Goal: Task Accomplishment & Management: Manage account settings

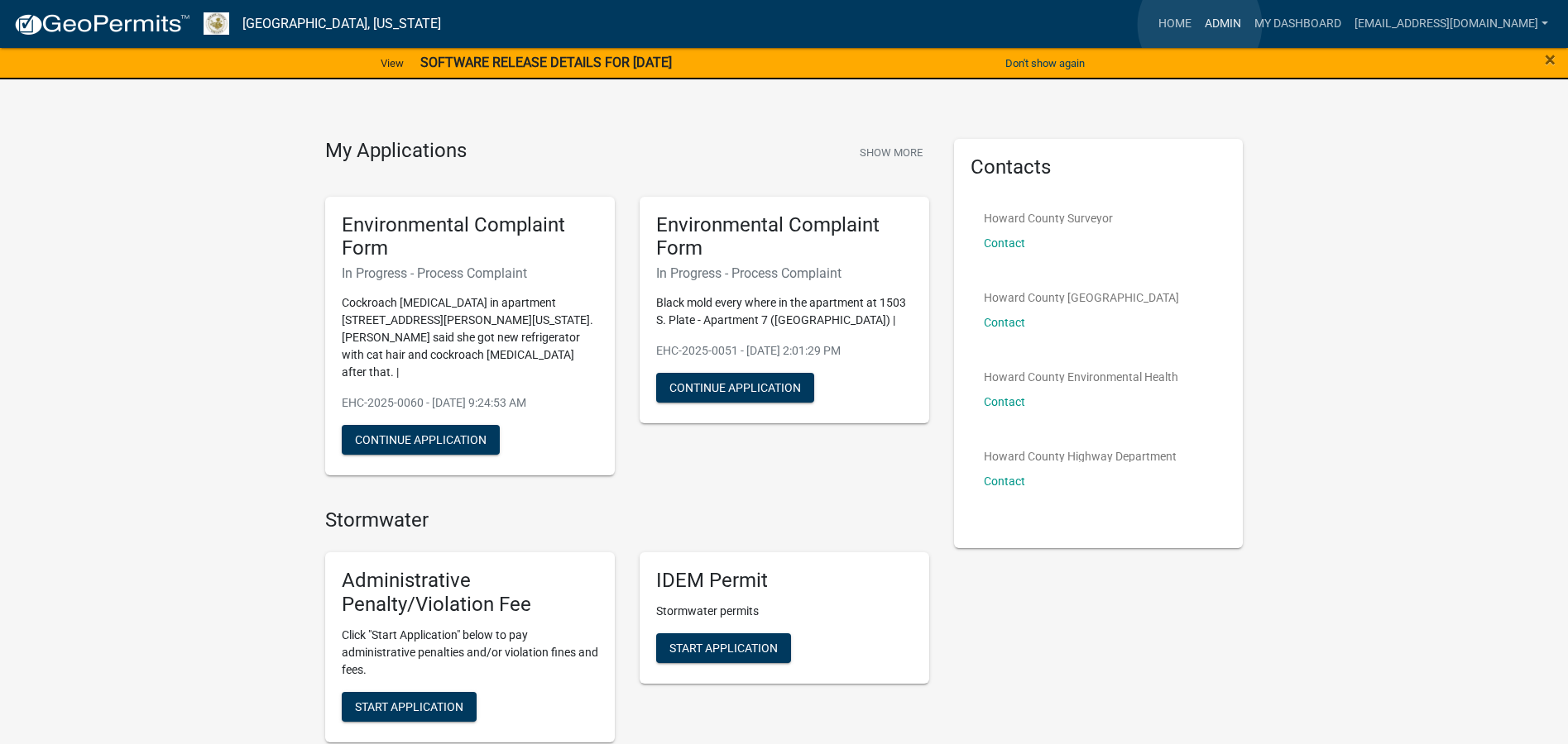
click at [1200, 25] on link "Admin" at bounding box center [1223, 24] width 50 height 32
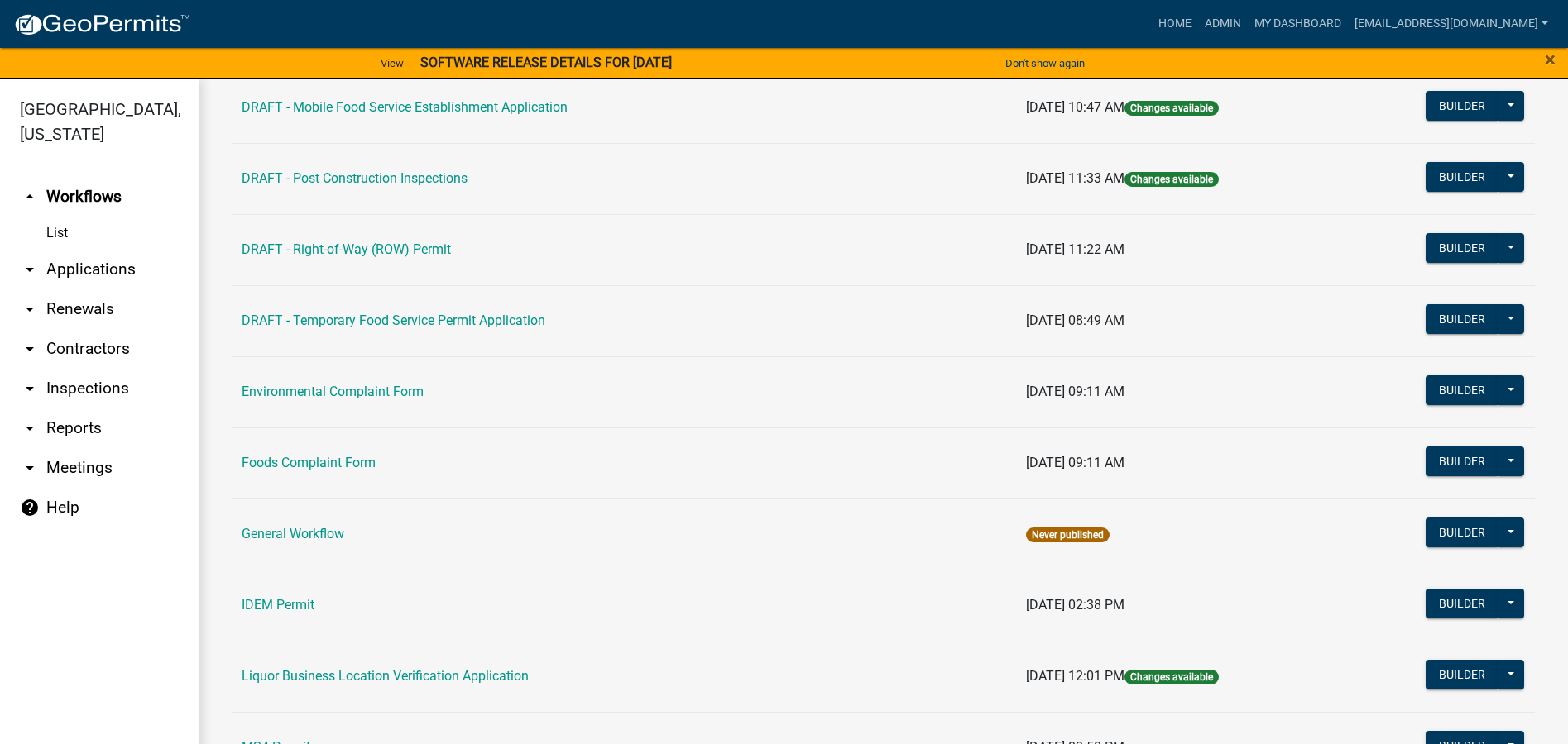
scroll to position [910, 0]
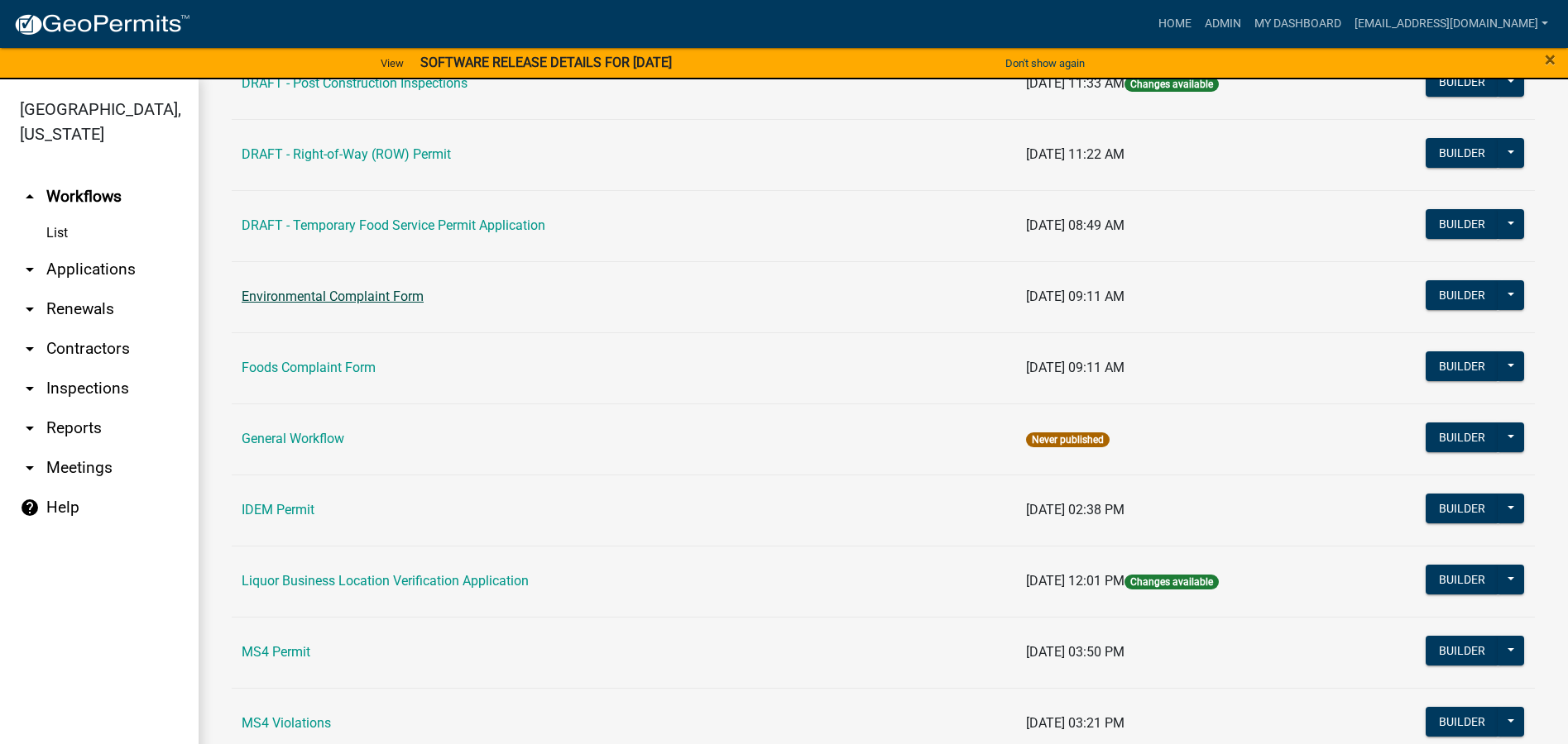
click at [358, 290] on link "Environmental Complaint Form" at bounding box center [332, 296] width 182 height 15
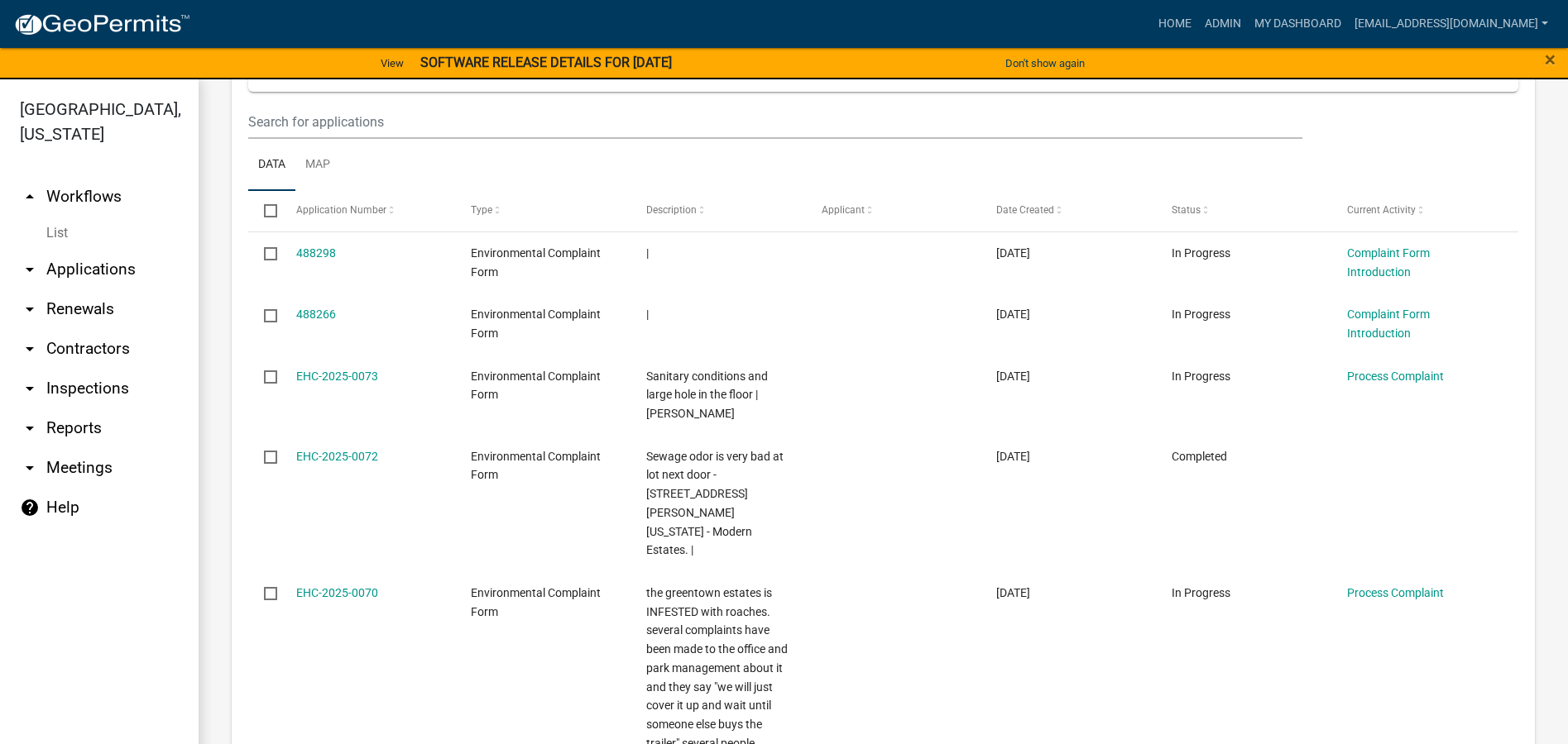
scroll to position [662, 0]
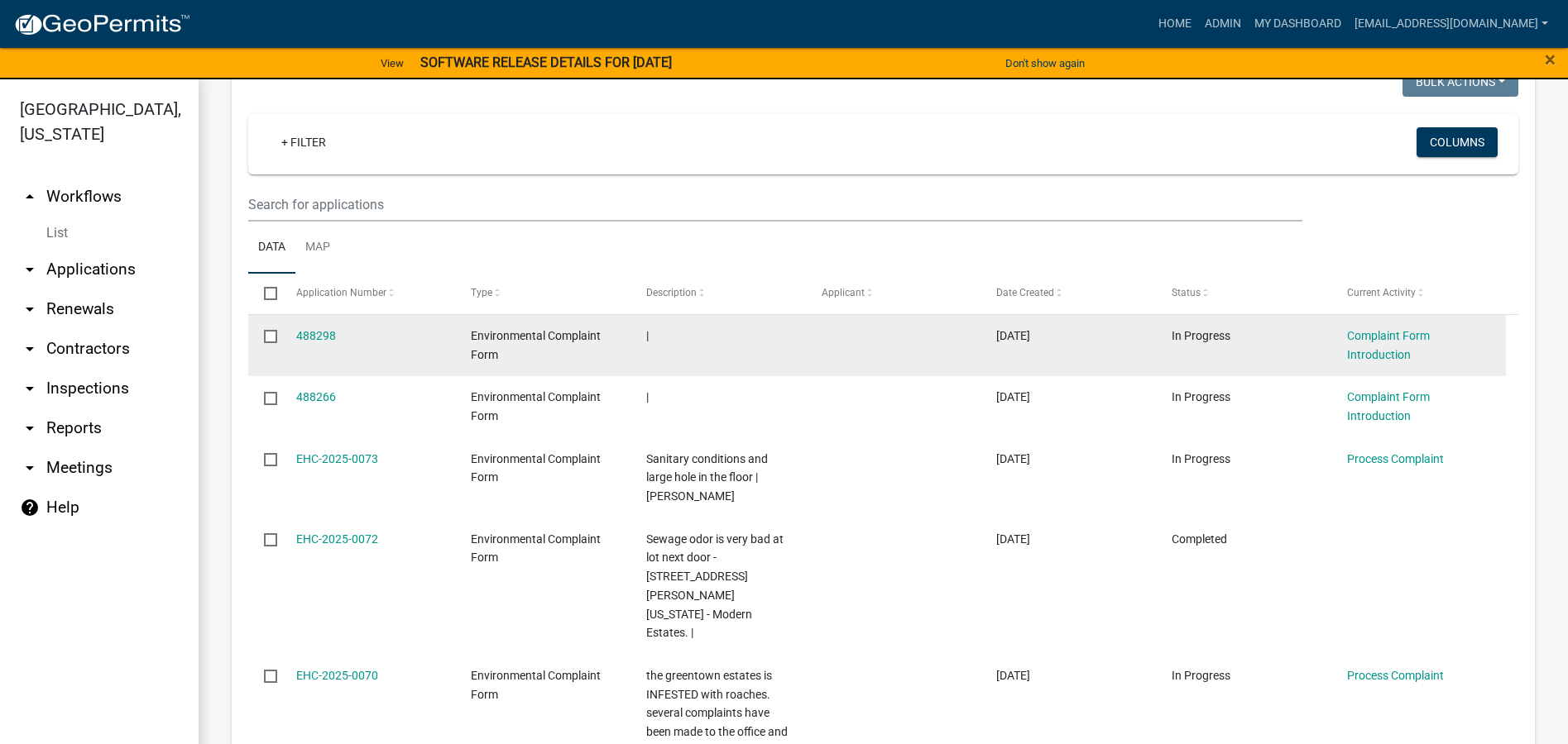
click at [1372, 344] on div "Complaint Form Introduction" at bounding box center [1419, 346] width 143 height 38
click at [1387, 354] on link "Complaint Form Introduction" at bounding box center [1389, 345] width 82 height 33
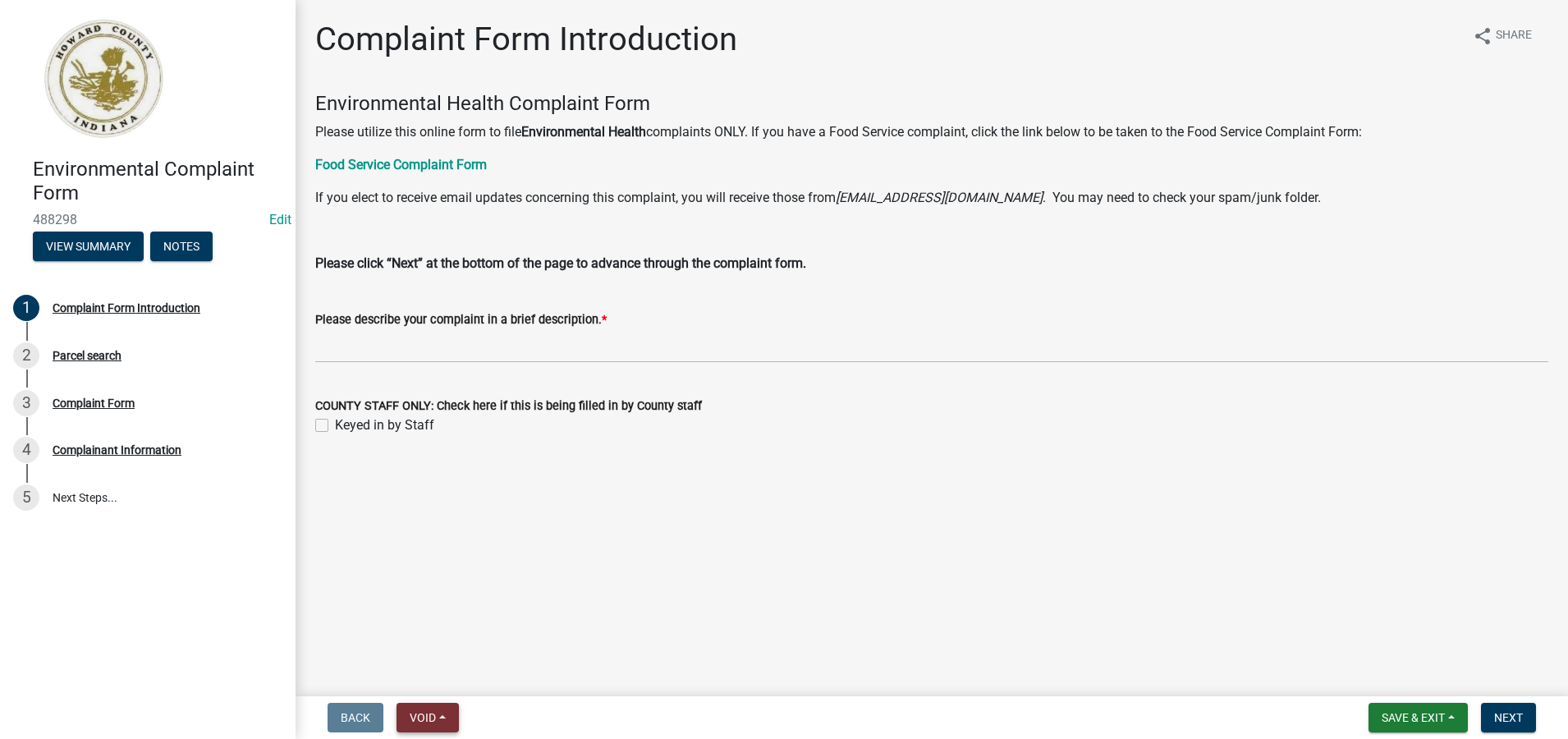
click at [423, 717] on span "Void" at bounding box center [423, 717] width 26 height 13
click at [433, 675] on button "Void" at bounding box center [462, 675] width 131 height 39
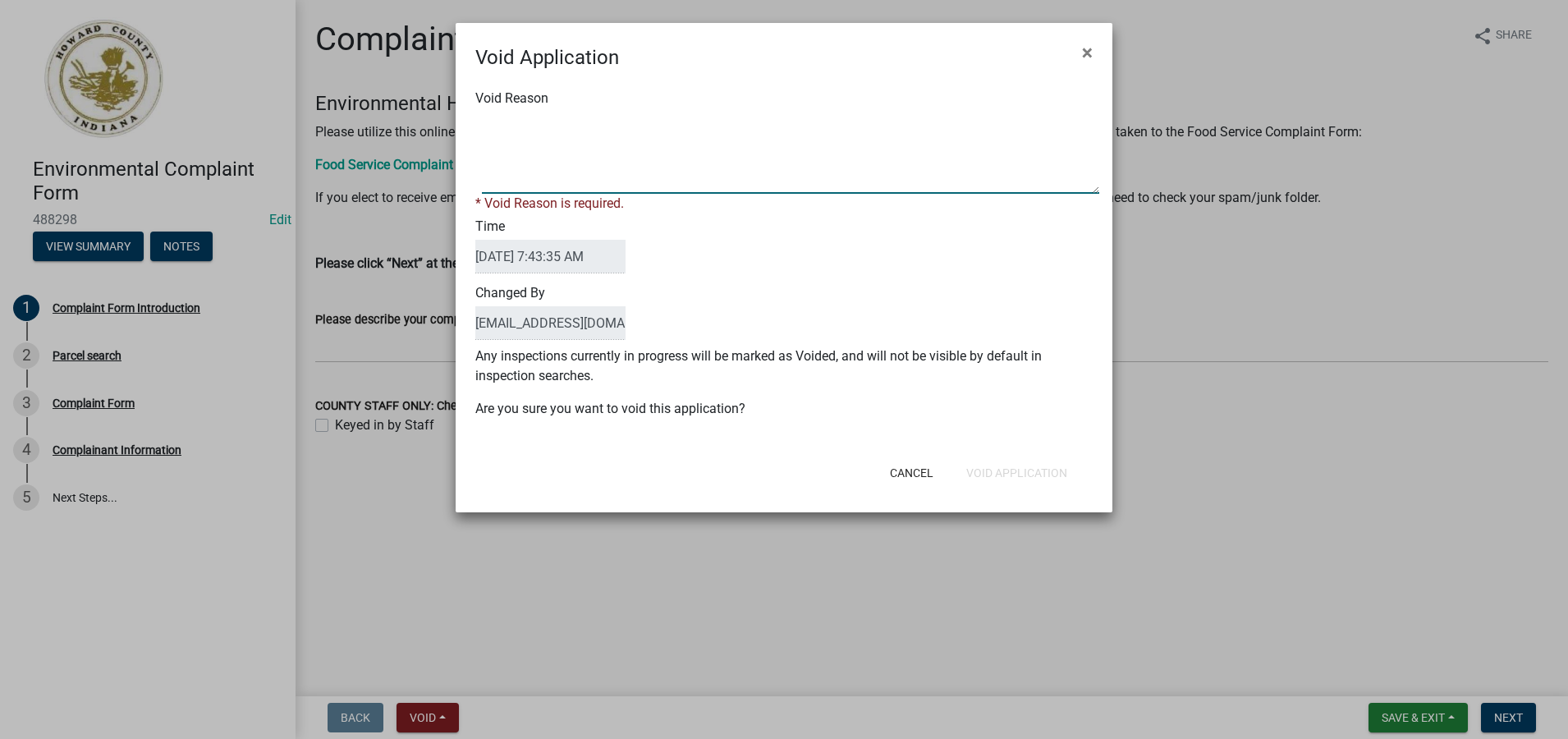
click at [494, 160] on textarea "Void Reason" at bounding box center [791, 153] width 618 height 82
type textarea "No complaint information. Void empty complaint application."
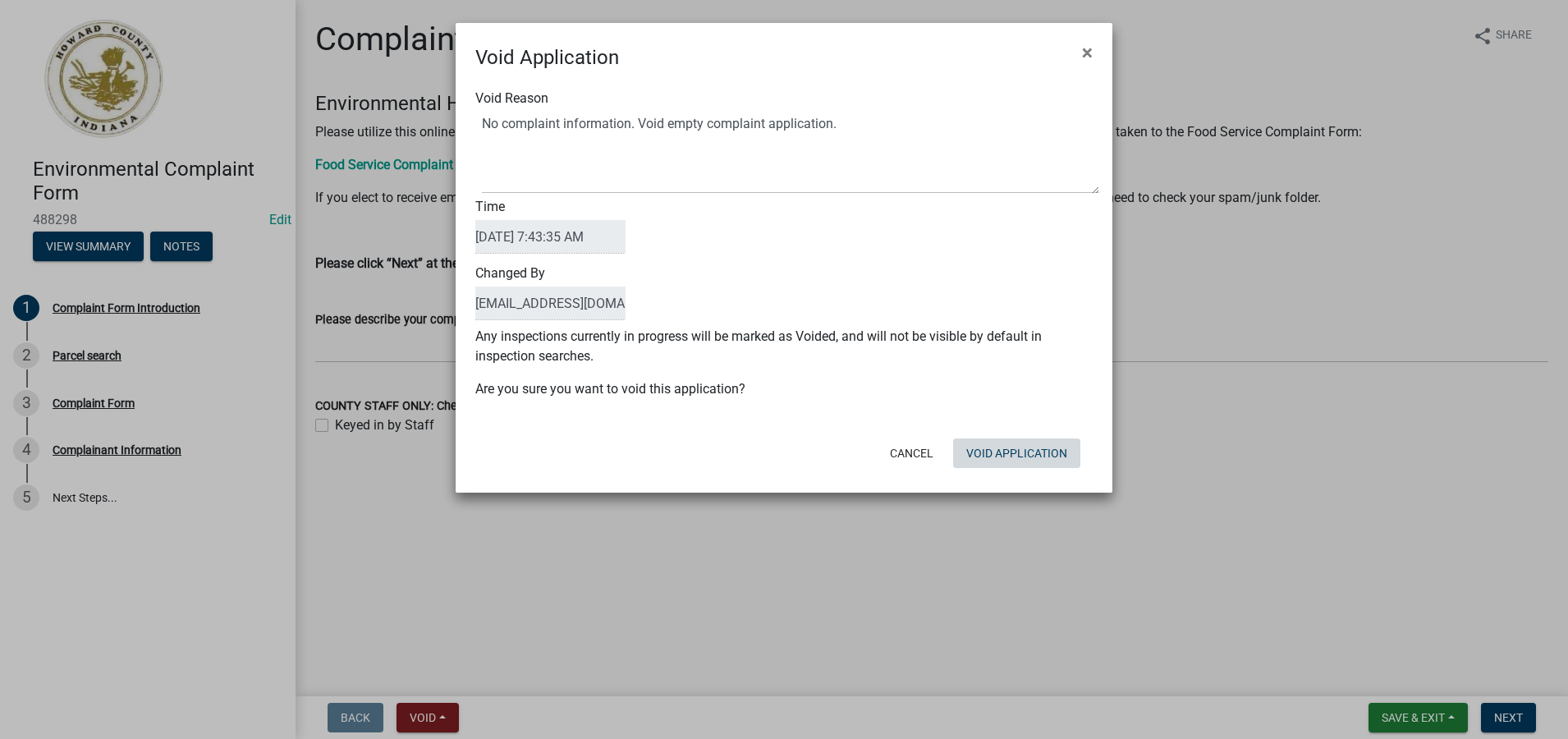
click at [1023, 473] on div "Cancel Void Application" at bounding box center [891, 453] width 405 height 43
click at [1023, 454] on button "Void Application" at bounding box center [1017, 453] width 127 height 30
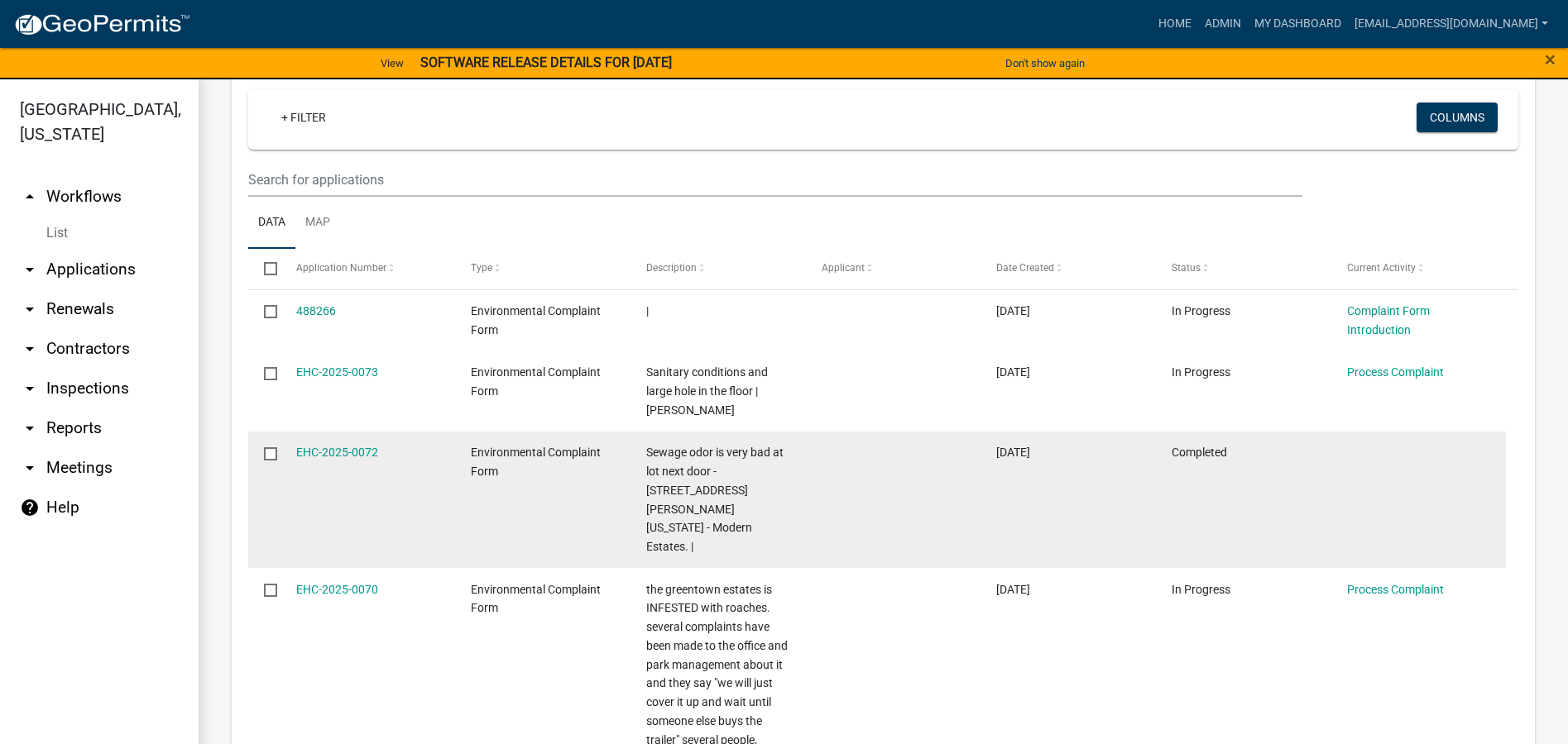
scroll to position [662, 0]
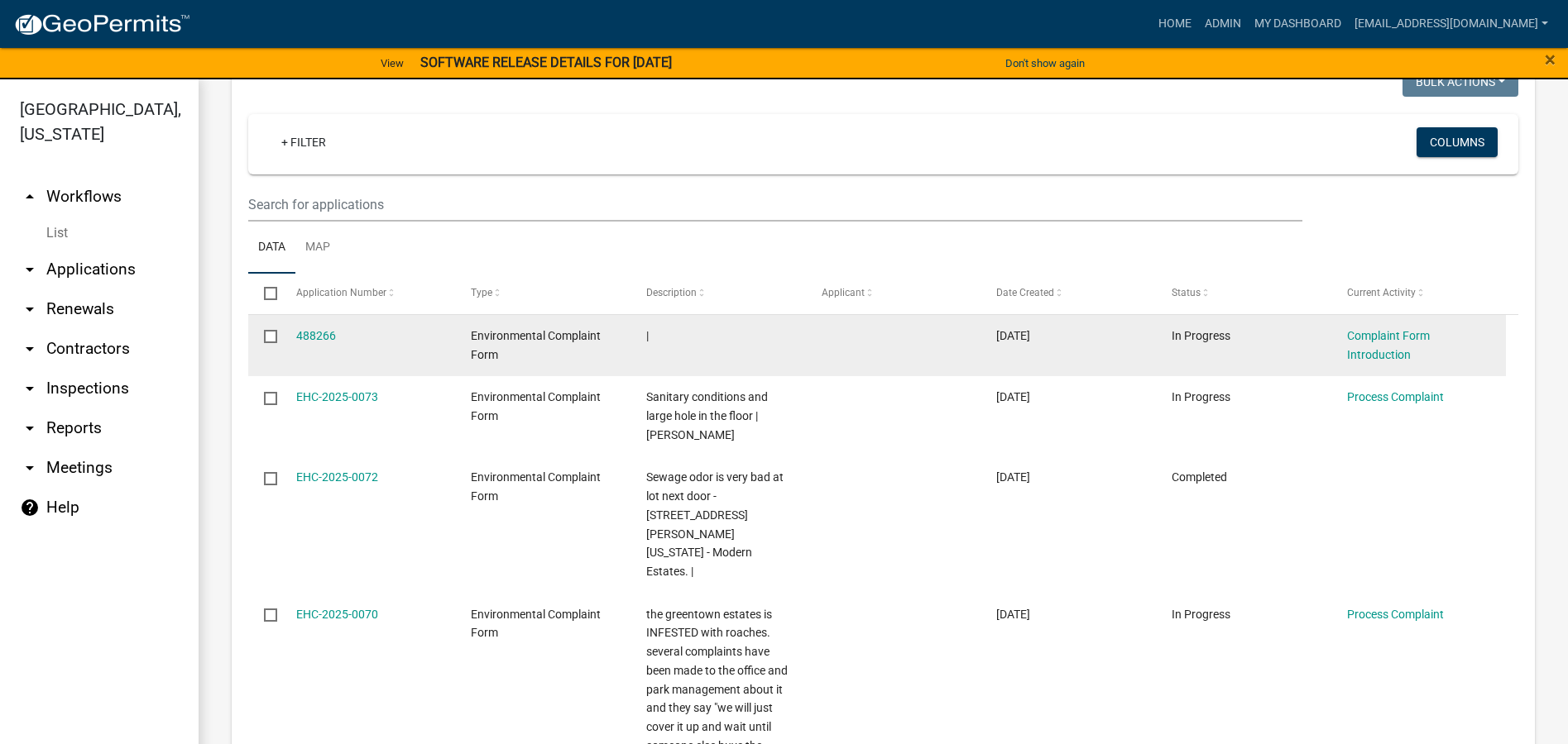
click at [1375, 343] on div "Complaint Form Introduction" at bounding box center [1419, 346] width 143 height 38
click at [1383, 336] on link "Complaint Form Introduction" at bounding box center [1389, 345] width 82 height 33
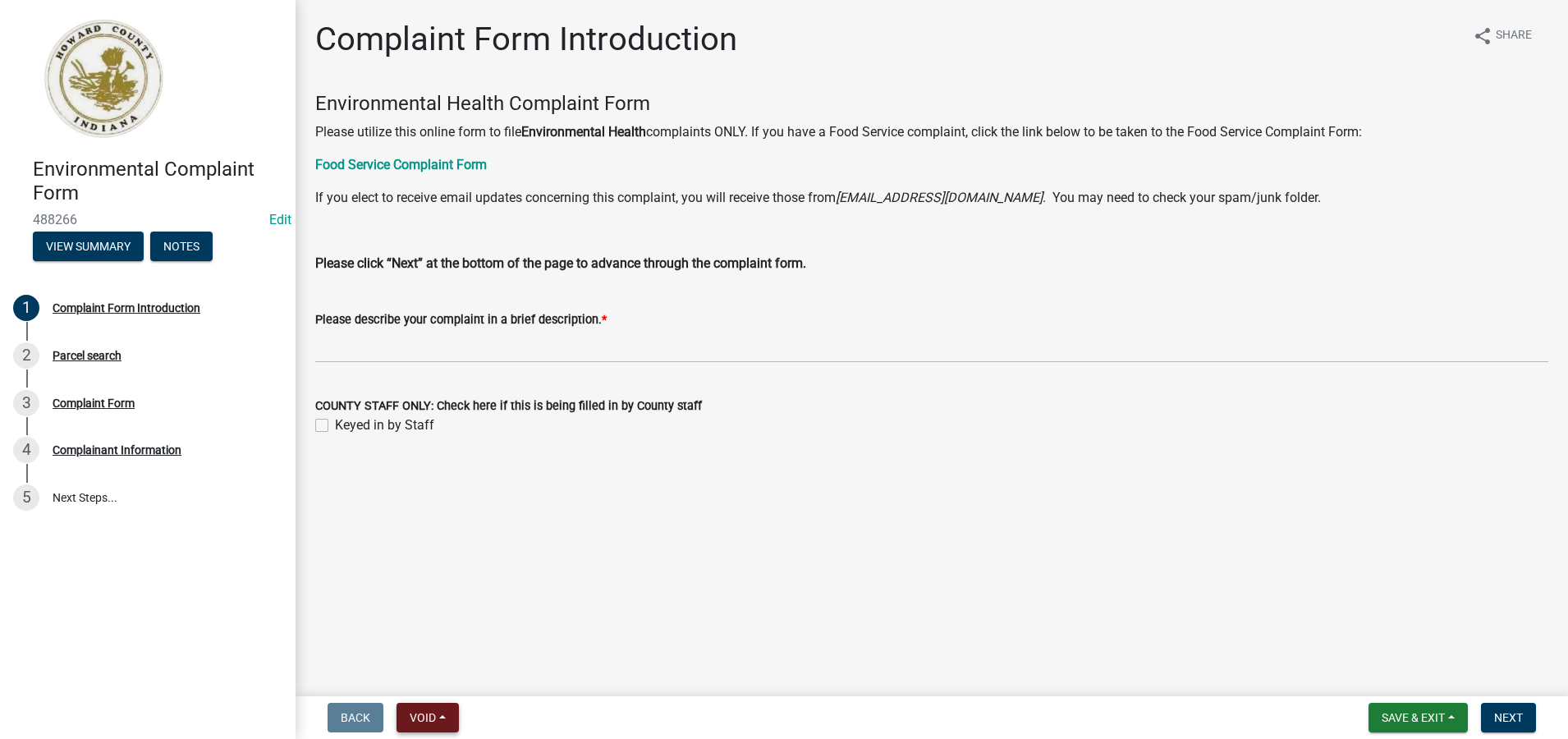
click at [433, 724] on span "Void" at bounding box center [423, 717] width 26 height 13
click at [433, 676] on button "Void" at bounding box center [462, 675] width 131 height 39
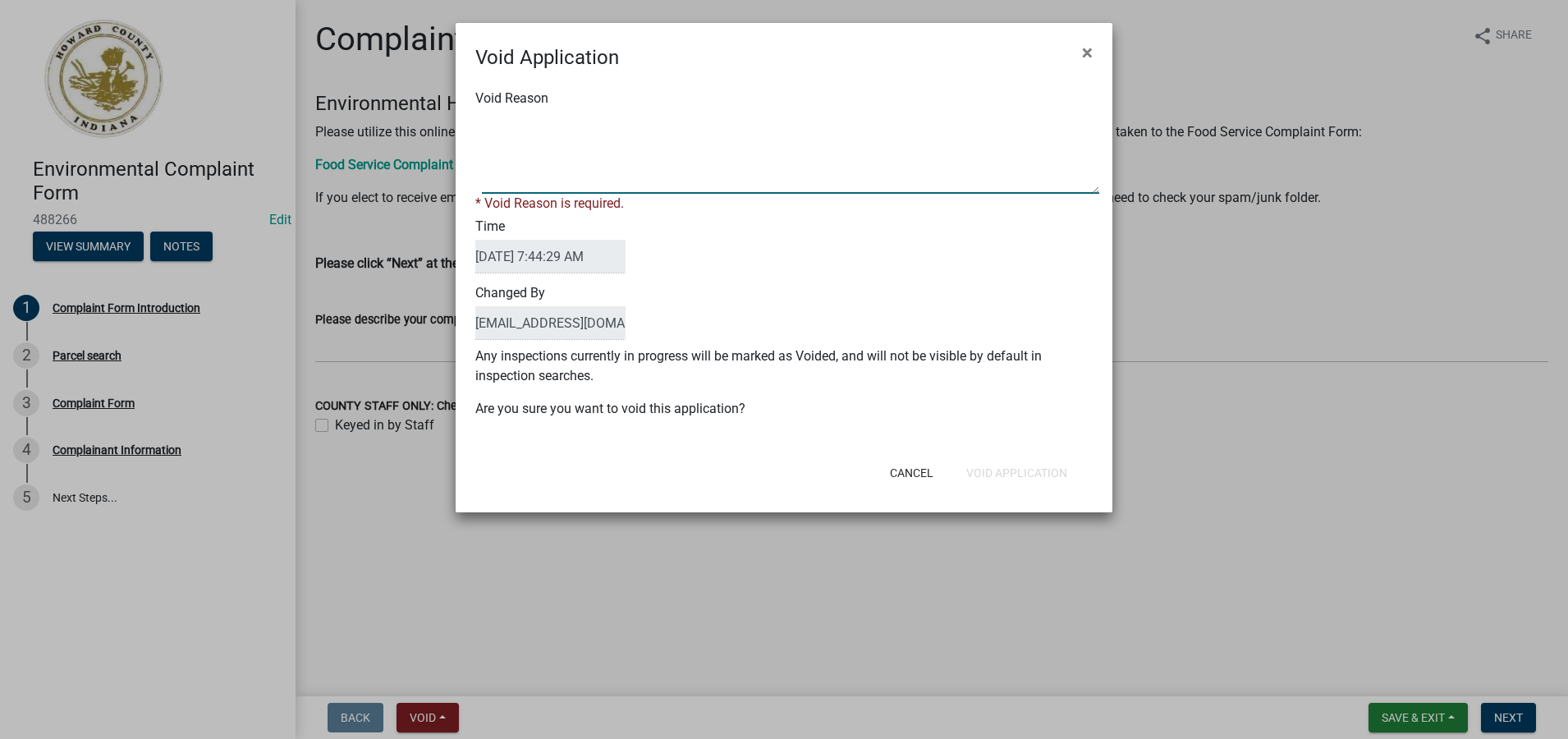
click at [509, 141] on textarea "Void Reason" at bounding box center [791, 153] width 618 height 82
type textarea "V"
type textarea "No complaint information. Void empty complaint application."
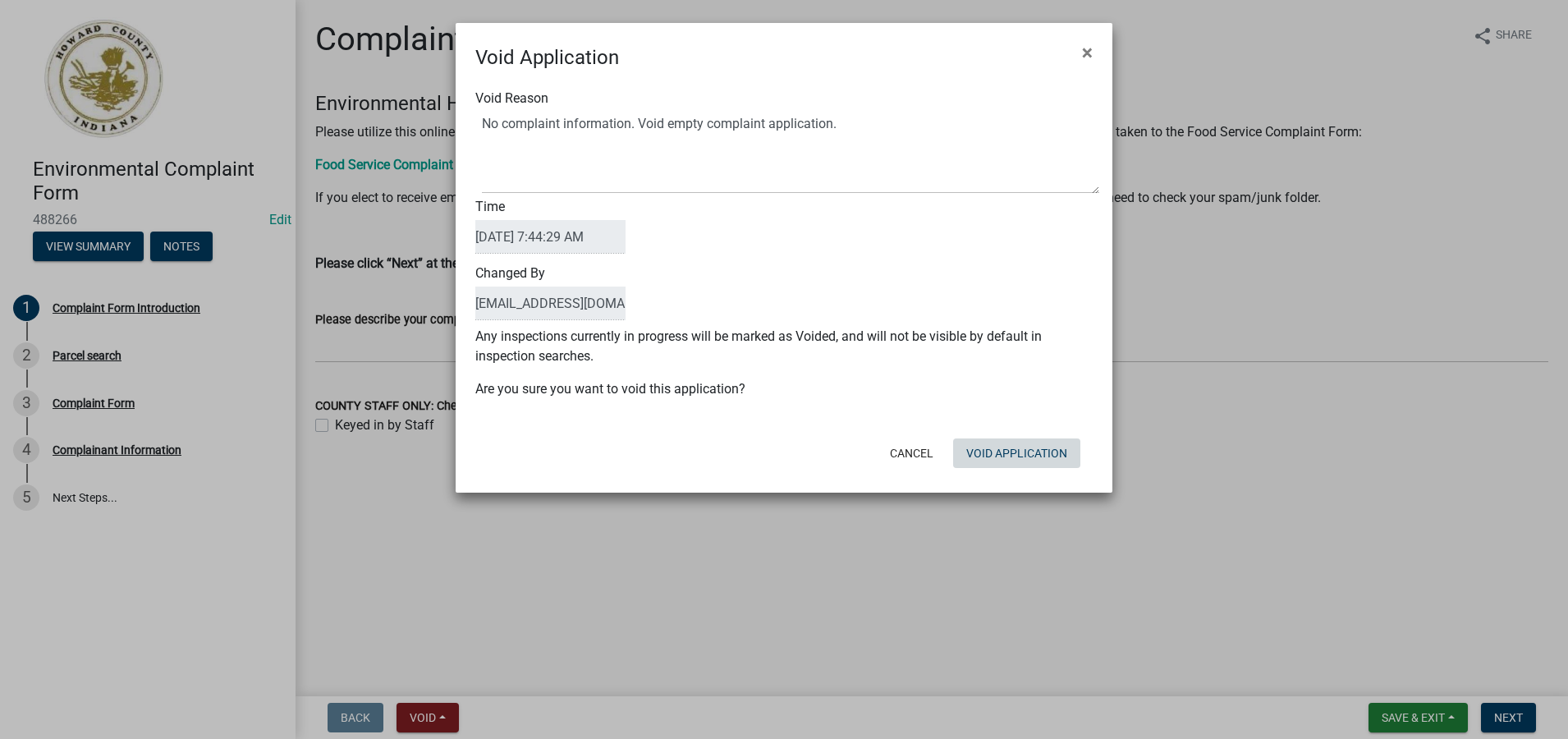
click at [994, 473] on div "Cancel Void Application" at bounding box center [891, 453] width 405 height 43
click at [1003, 453] on button "Void Application" at bounding box center [1017, 453] width 127 height 30
